Goal: Task Accomplishment & Management: Use online tool/utility

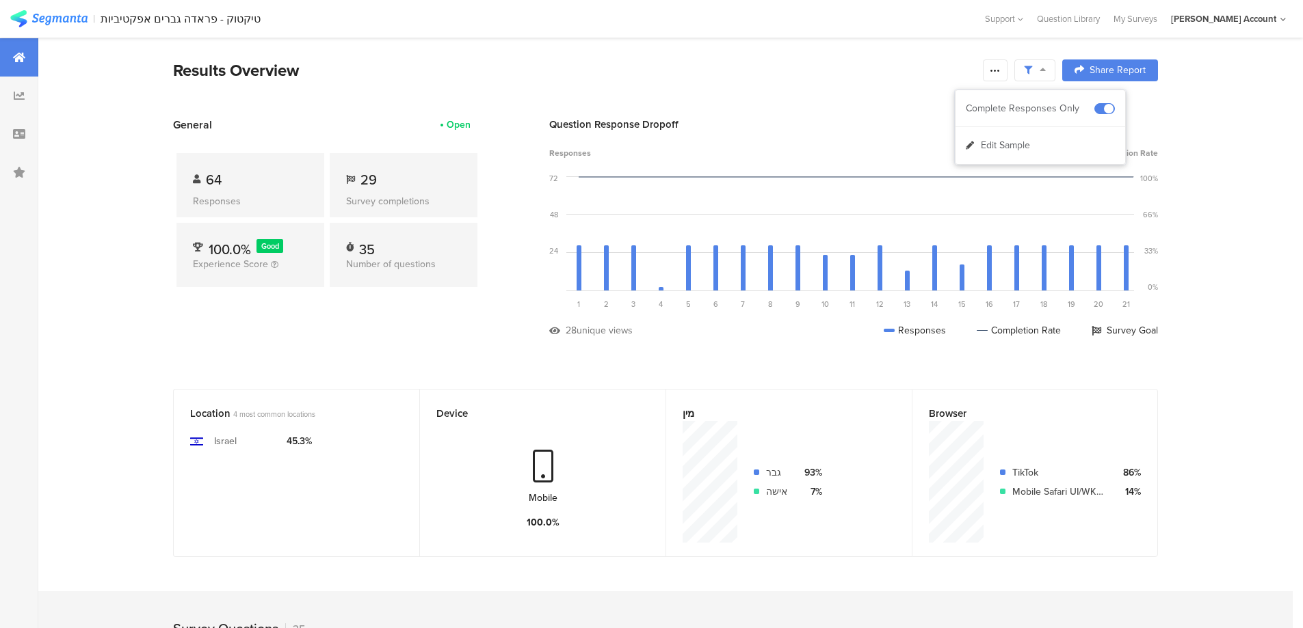
click at [18, 60] on icon at bounding box center [19, 57] width 12 height 11
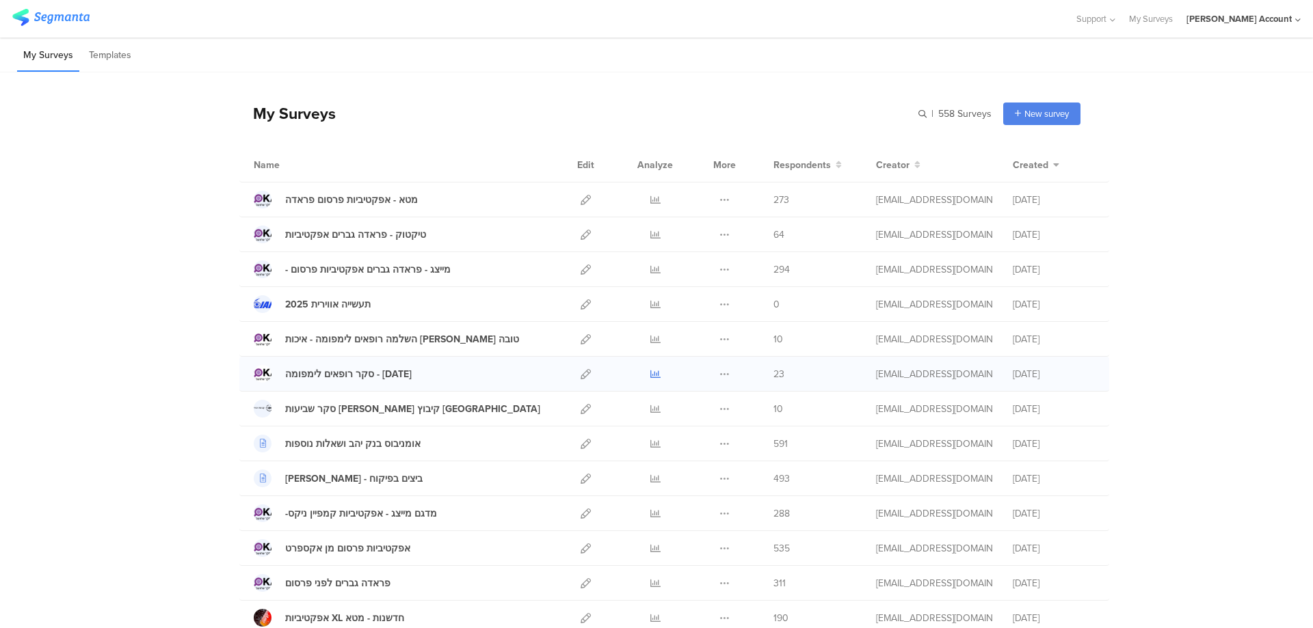
click at [650, 373] on icon at bounding box center [655, 374] width 10 height 10
click at [581, 230] on icon at bounding box center [586, 235] width 10 height 10
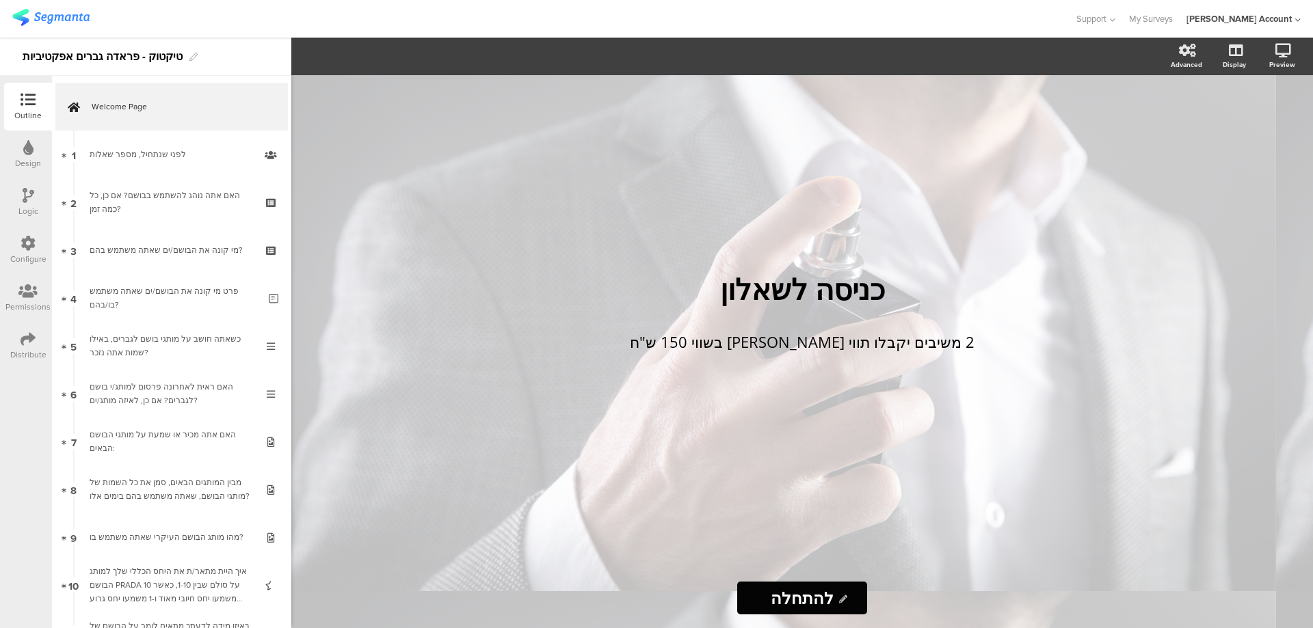
click at [23, 192] on icon at bounding box center [29, 195] width 12 height 15
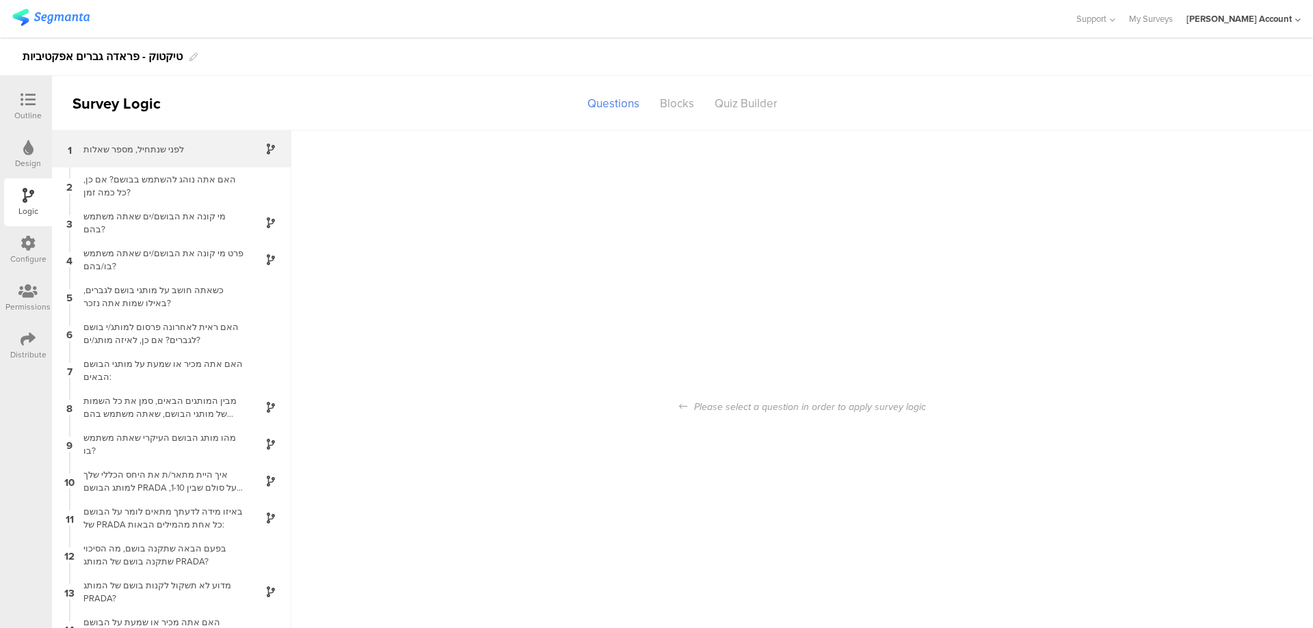
click at [182, 142] on div "1 לפני שנתחיל, מספר שאלות" at bounding box center [171, 149] width 239 height 37
